Goal: Find specific page/section: Find specific page/section

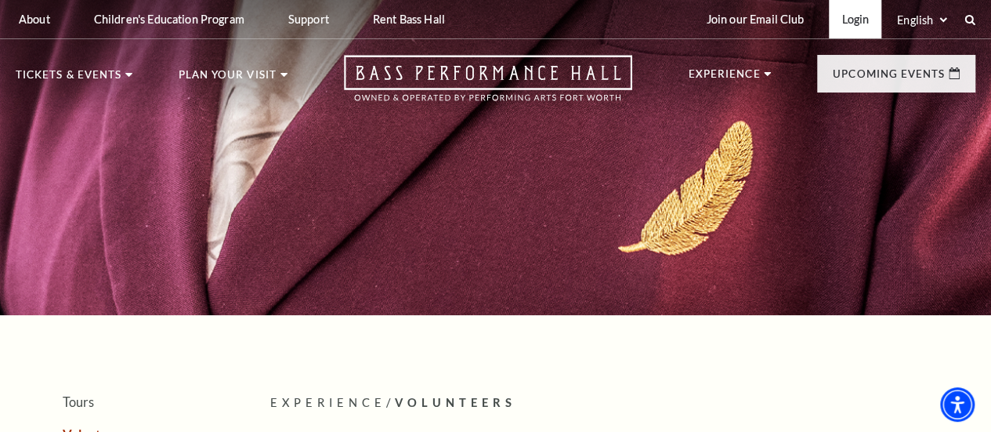
click at [859, 20] on link "Login" at bounding box center [855, 19] width 53 height 38
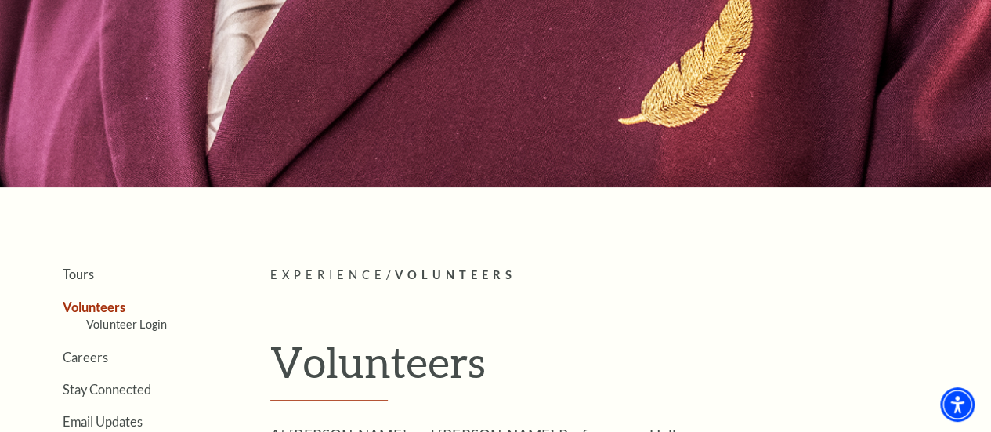
scroll to position [157, 0]
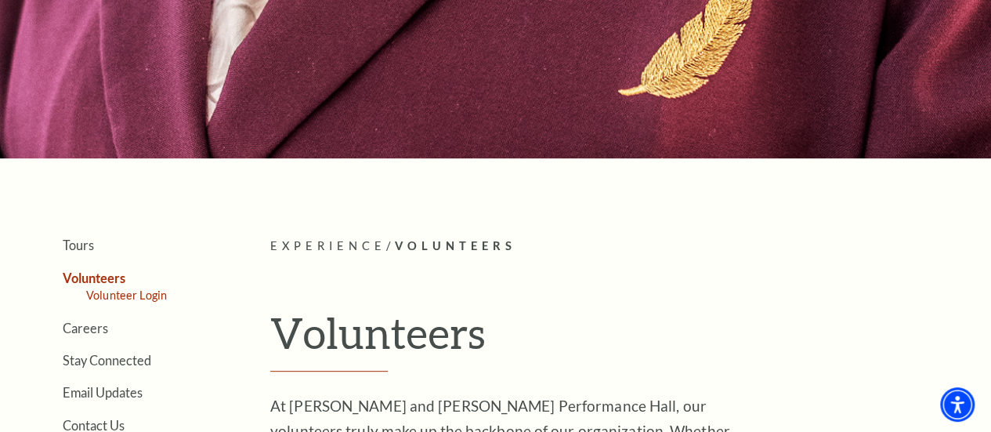
click at [132, 301] on link "Volunteer Login" at bounding box center [126, 294] width 81 height 13
